Goal: Information Seeking & Learning: Learn about a topic

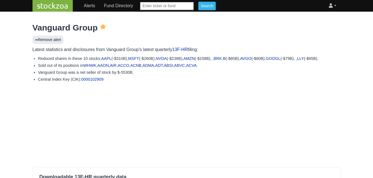
click at [334, 6] on link at bounding box center [332, 5] width 12 height 11
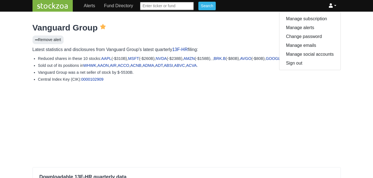
click at [334, 6] on link at bounding box center [332, 5] width 12 height 11
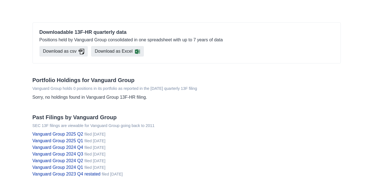
scroll to position [146, 0]
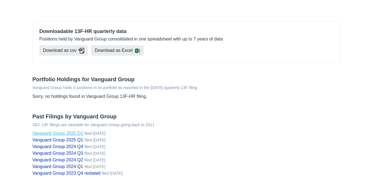
click at [76, 133] on link "Vanguard Group 2025 Q2" at bounding box center [57, 133] width 51 height 5
